Goal: Task Accomplishment & Management: Use online tool/utility

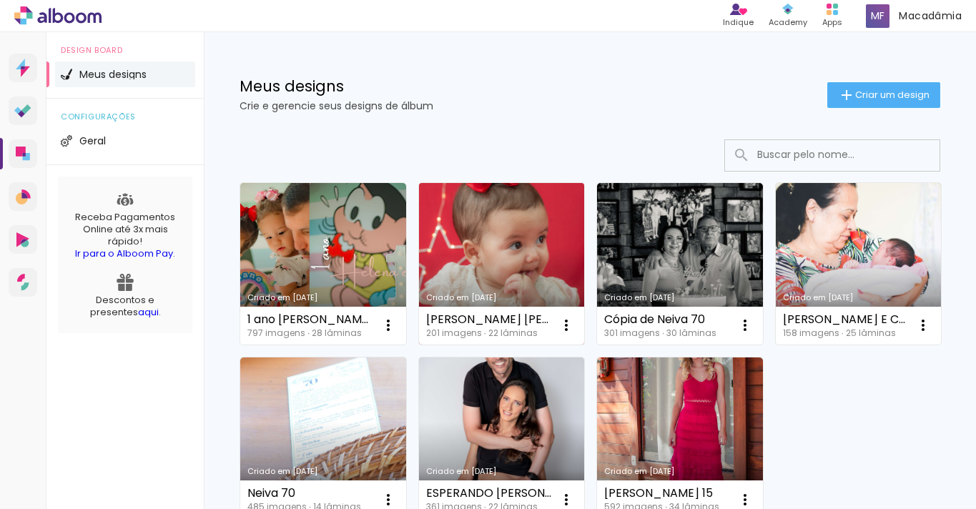
click at [508, 228] on link "Criado em [DATE]" at bounding box center [502, 264] width 166 height 162
